Goal: Browse casually

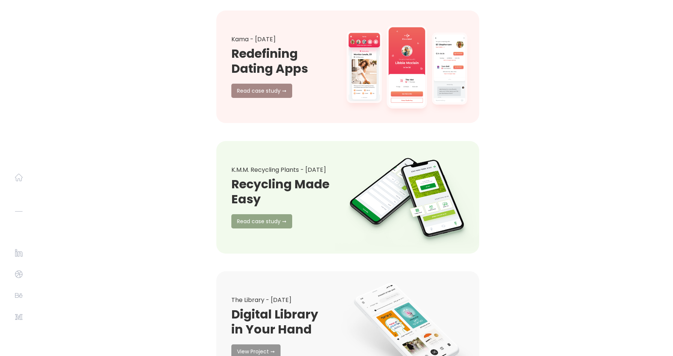
scroll to position [10285, 0]
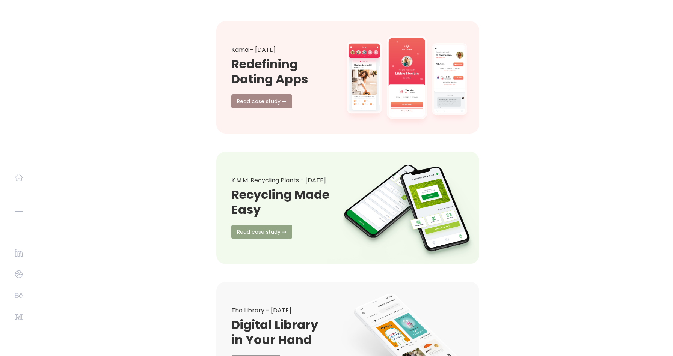
click at [386, 146] on link at bounding box center [406, 208] width 159 height 124
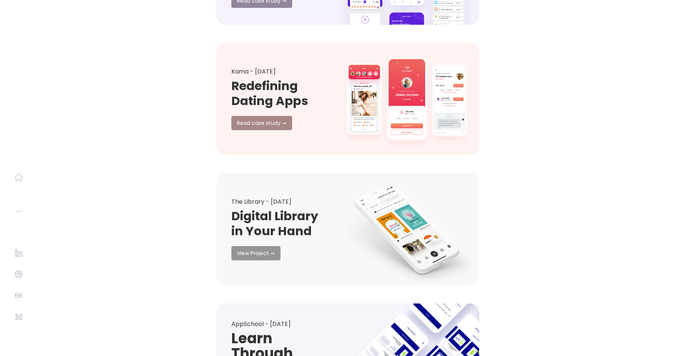
scroll to position [3839, 0]
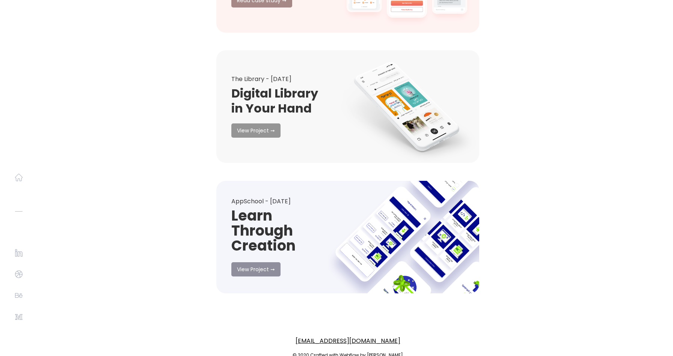
click at [383, 208] on link at bounding box center [406, 237] width 159 height 124
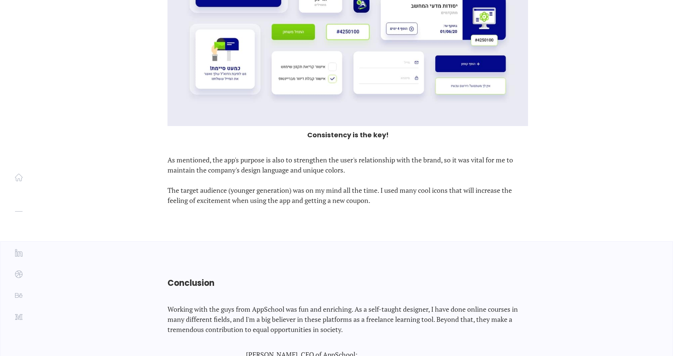
scroll to position [2138, 0]
